Goal: Check status: Check status

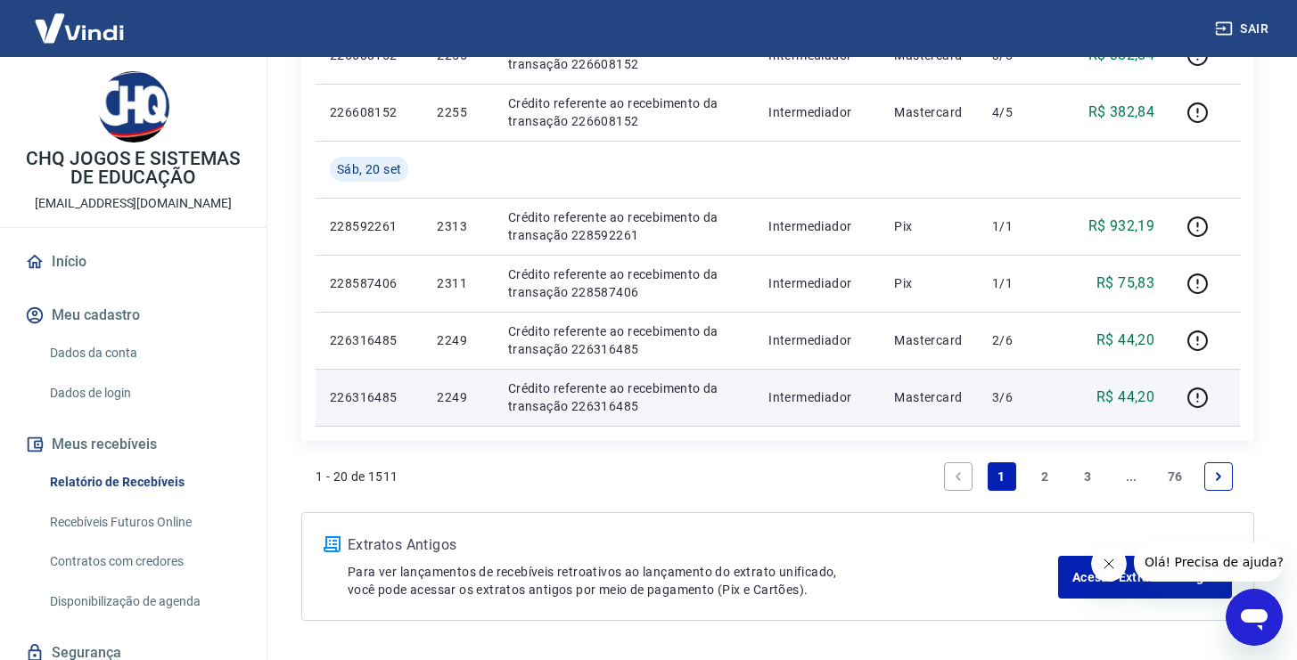
scroll to position [1290, 0]
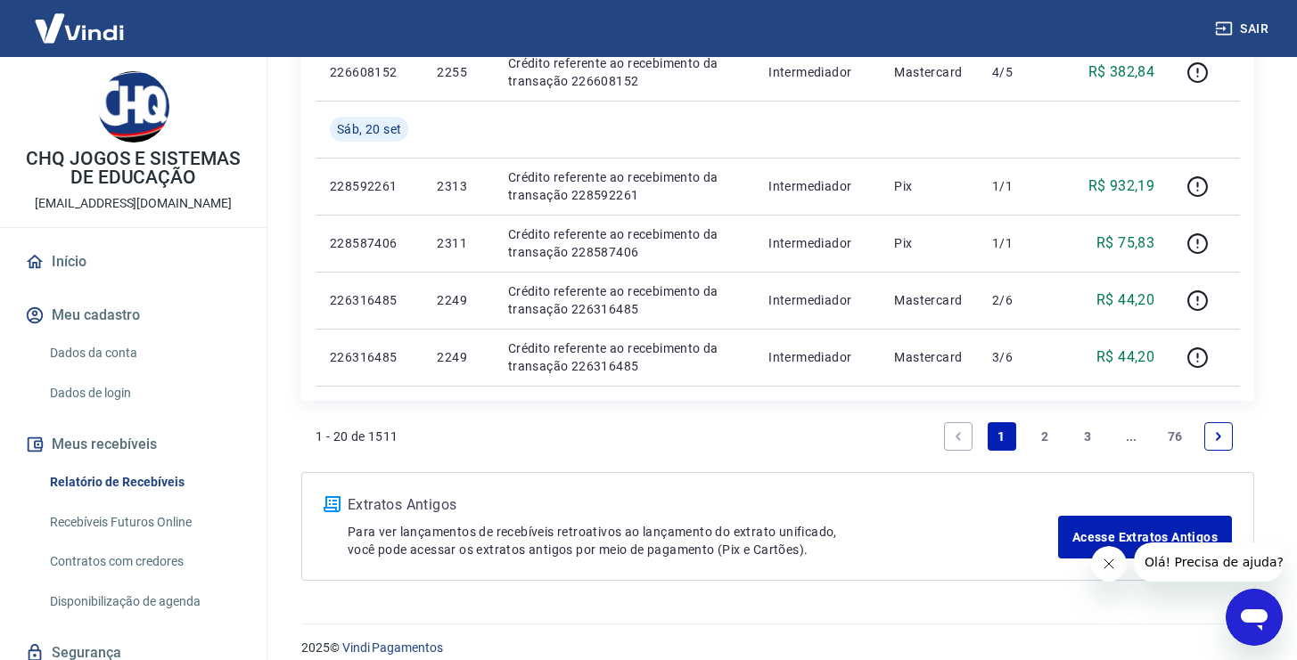
click at [1037, 440] on link "2" at bounding box center [1044, 436] width 29 height 29
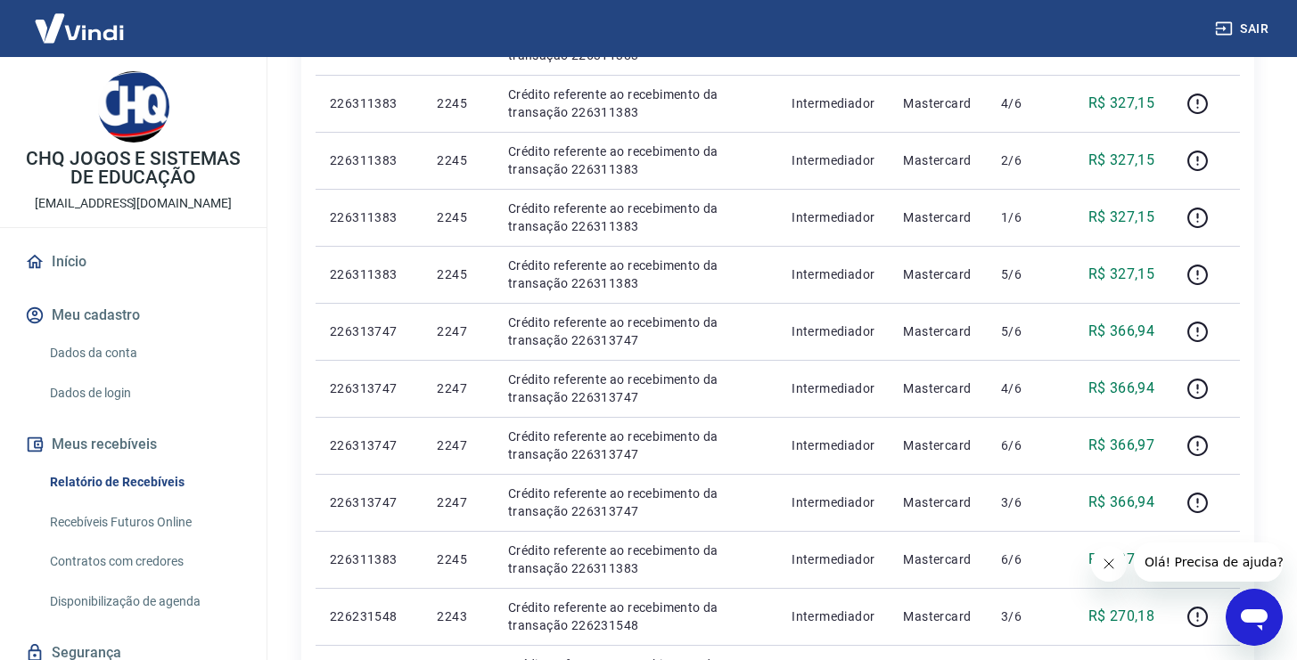
scroll to position [1194, 0]
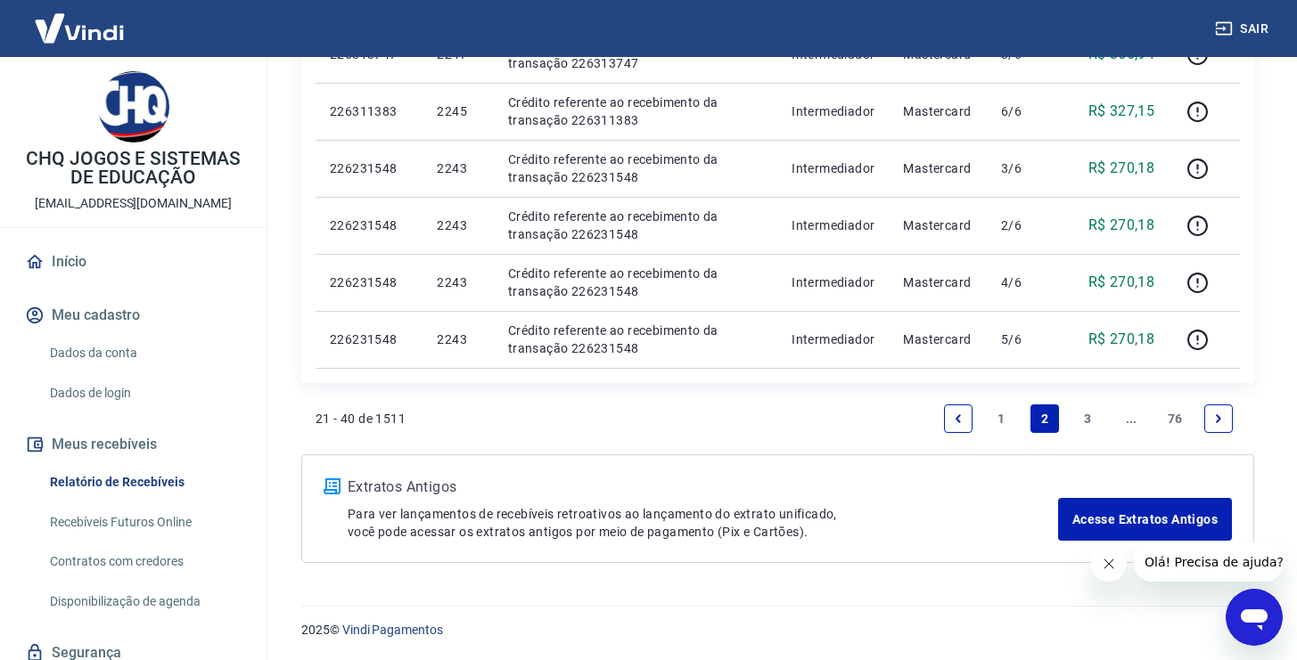
click at [1084, 418] on link "3" at bounding box center [1088, 419] width 29 height 29
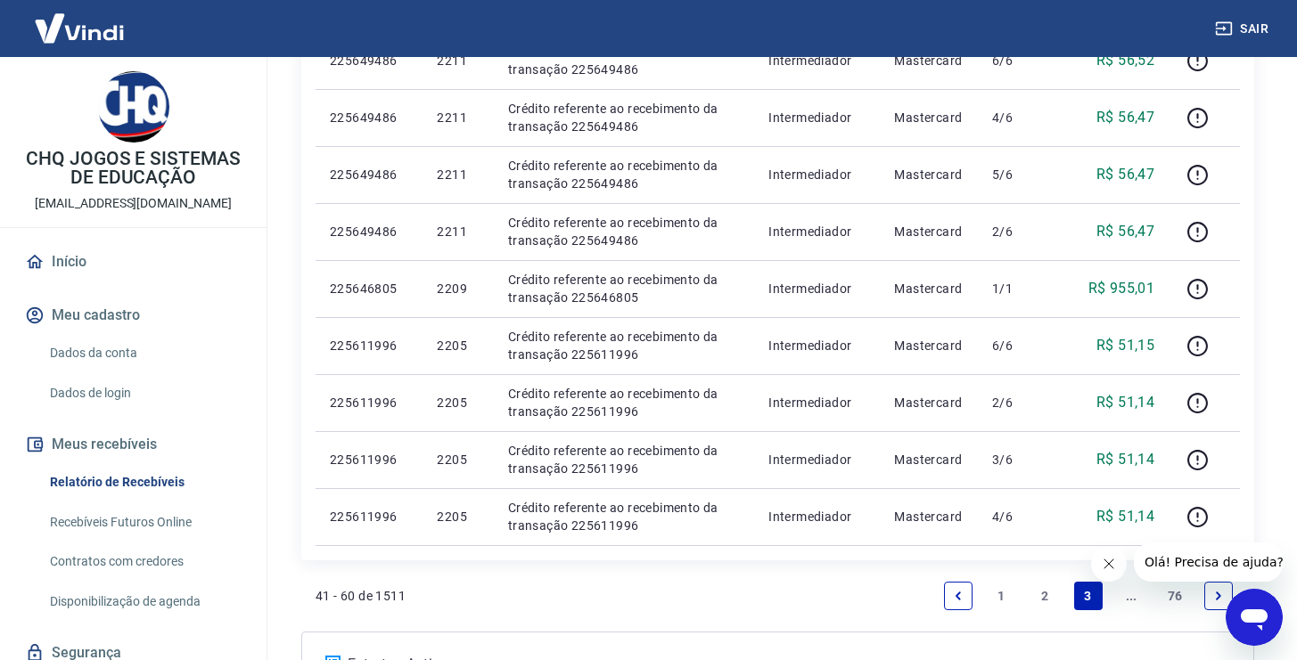
scroll to position [1308, 0]
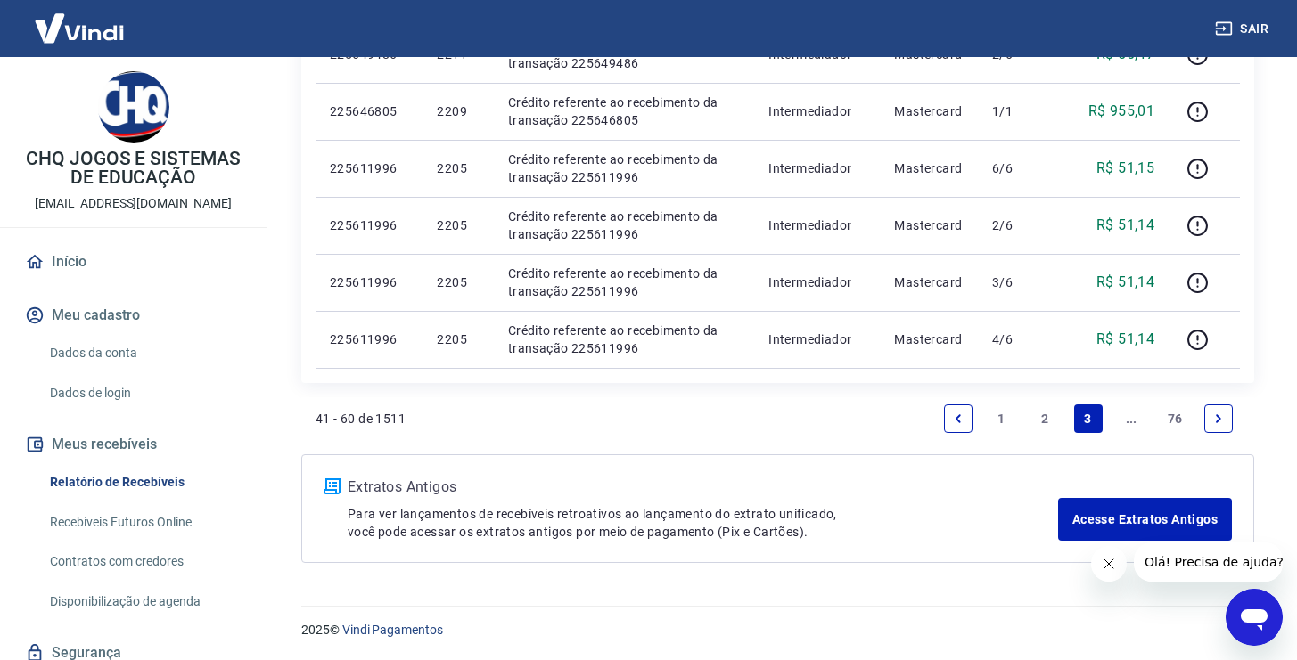
click at [1047, 414] on link "2" at bounding box center [1044, 419] width 29 height 29
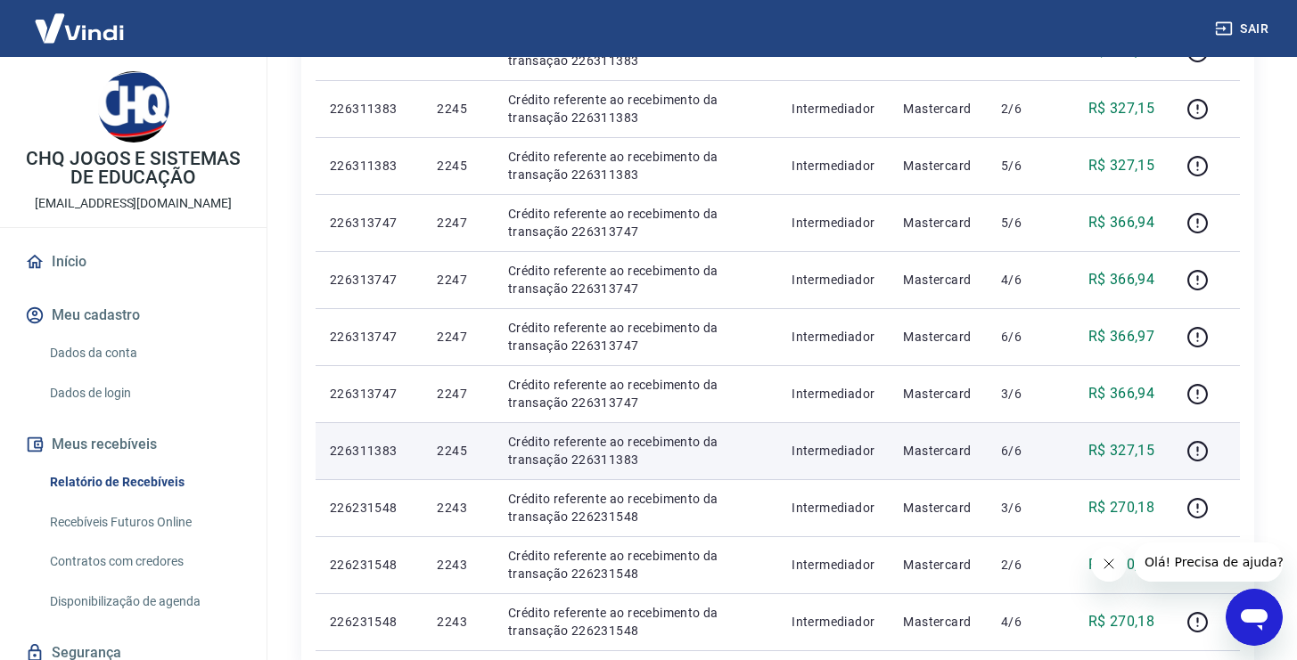
scroll to position [1194, 0]
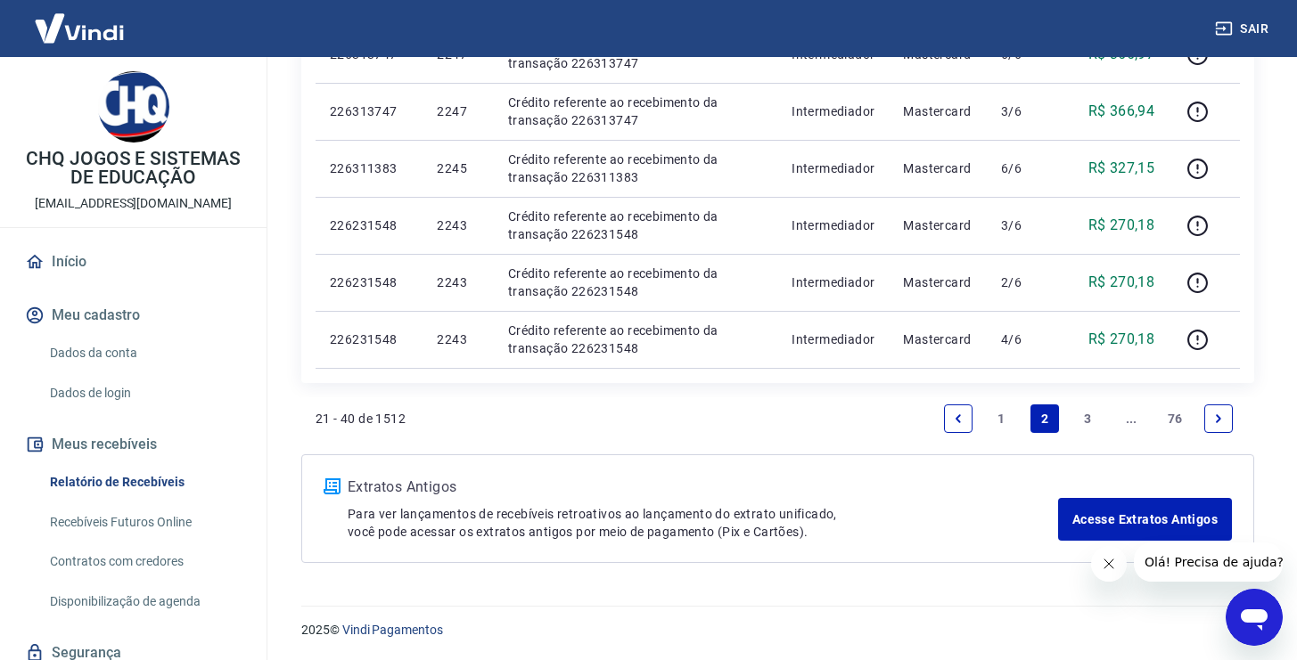
click at [999, 413] on link "1" at bounding box center [1001, 419] width 29 height 29
